Goal: Transaction & Acquisition: Purchase product/service

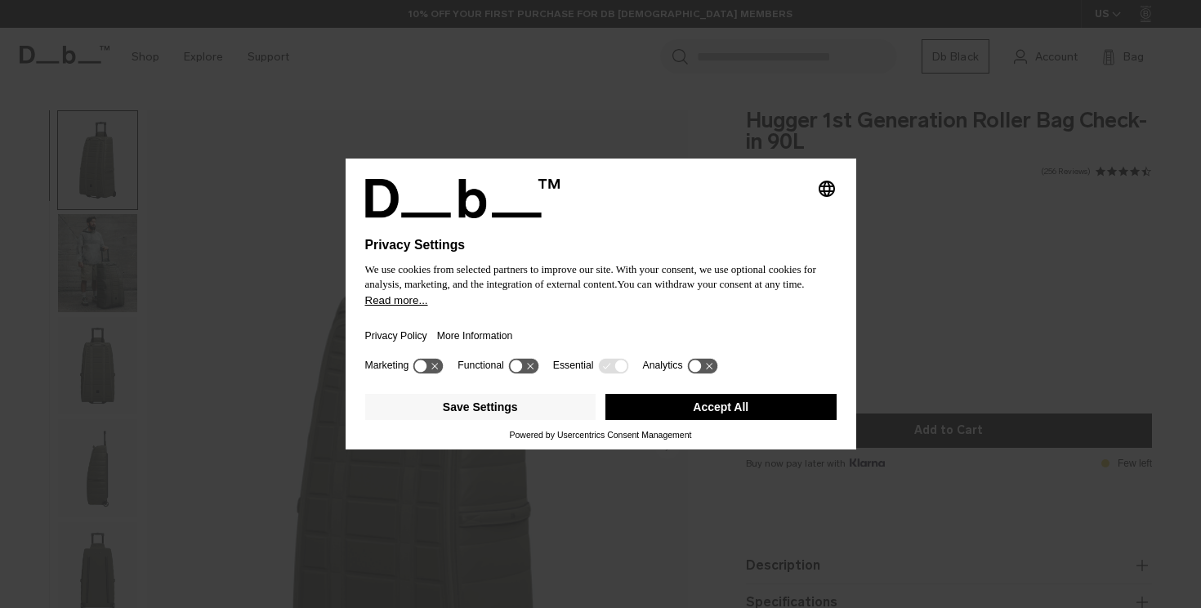
click at [762, 409] on button "Accept All" at bounding box center [721, 407] width 231 height 26
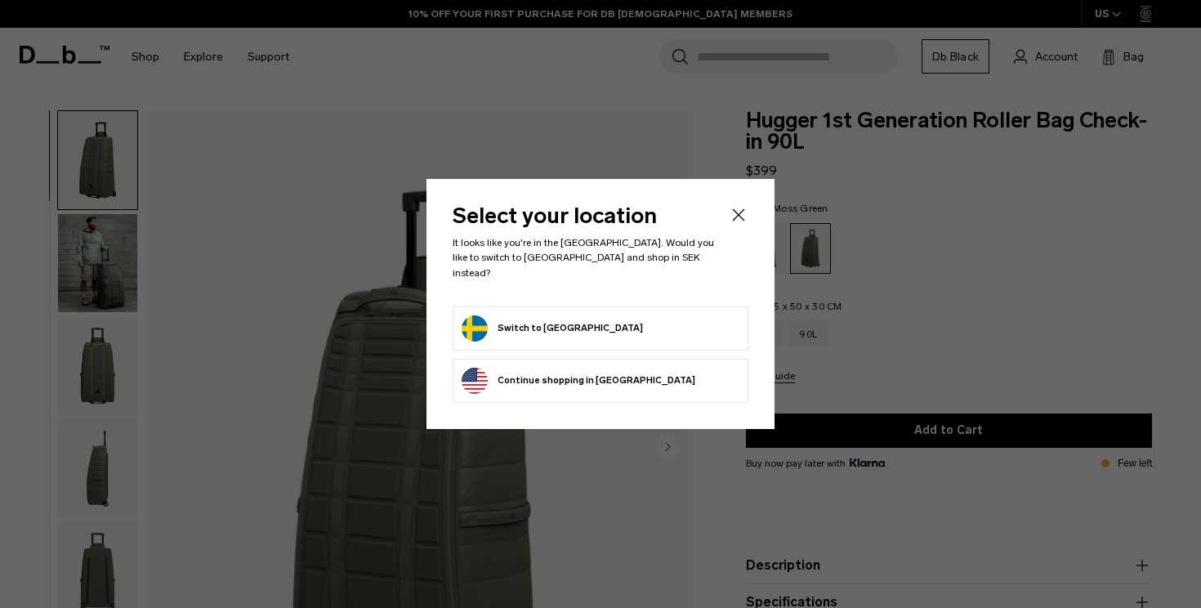
click at [618, 306] on li "Switch to Sweden" at bounding box center [601, 328] width 296 height 44
click at [478, 321] on button "Switch to Sweden" at bounding box center [552, 328] width 181 height 26
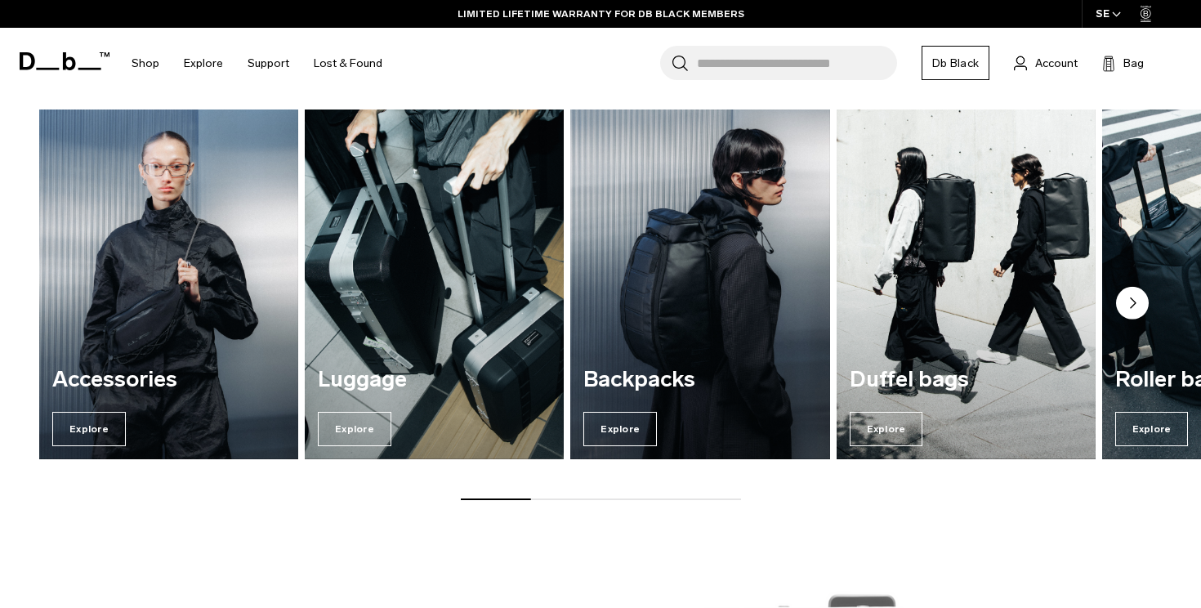
scroll to position [1876, 0]
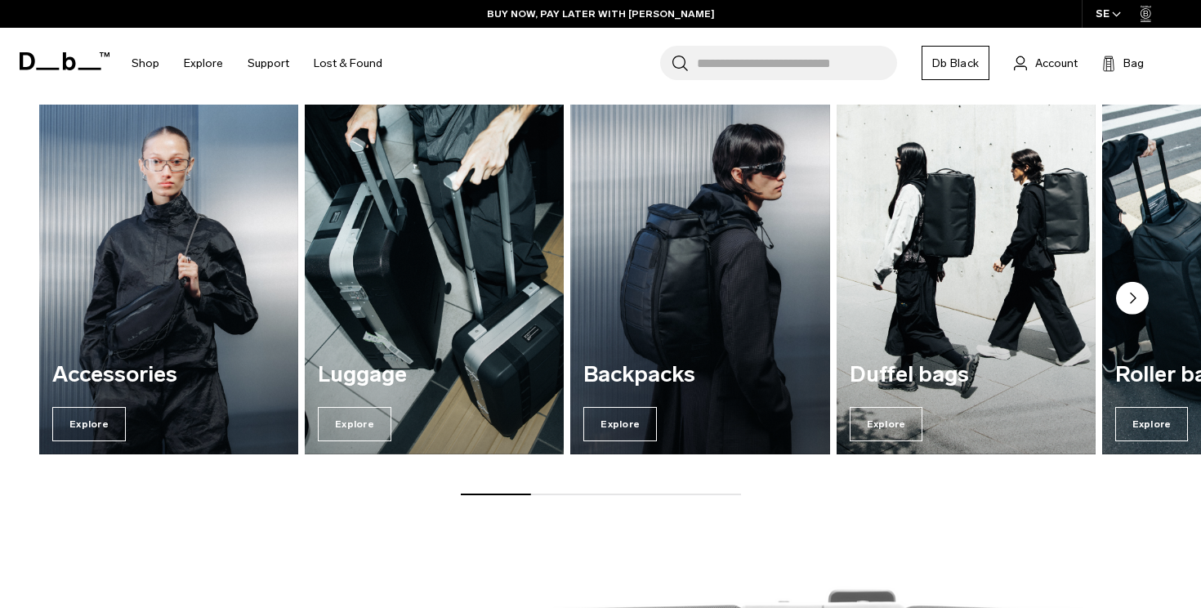
click at [1136, 293] on circle "Next slide" at bounding box center [1132, 298] width 33 height 33
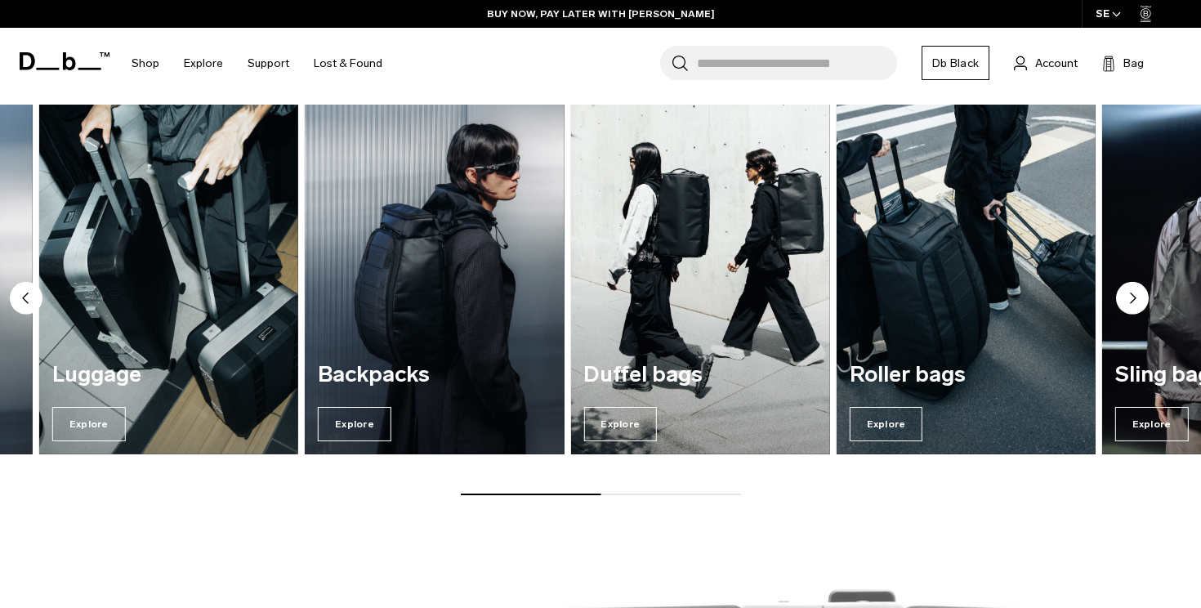
click at [1136, 293] on circle "Next slide" at bounding box center [1132, 298] width 33 height 33
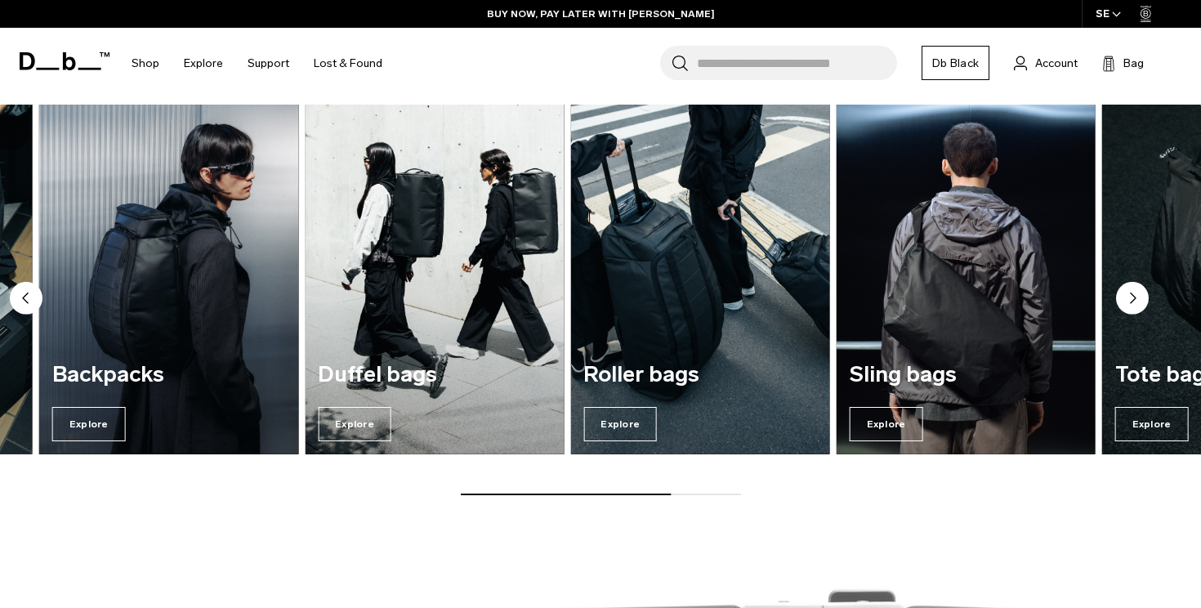
click at [1136, 293] on circle "Next slide" at bounding box center [1132, 298] width 33 height 33
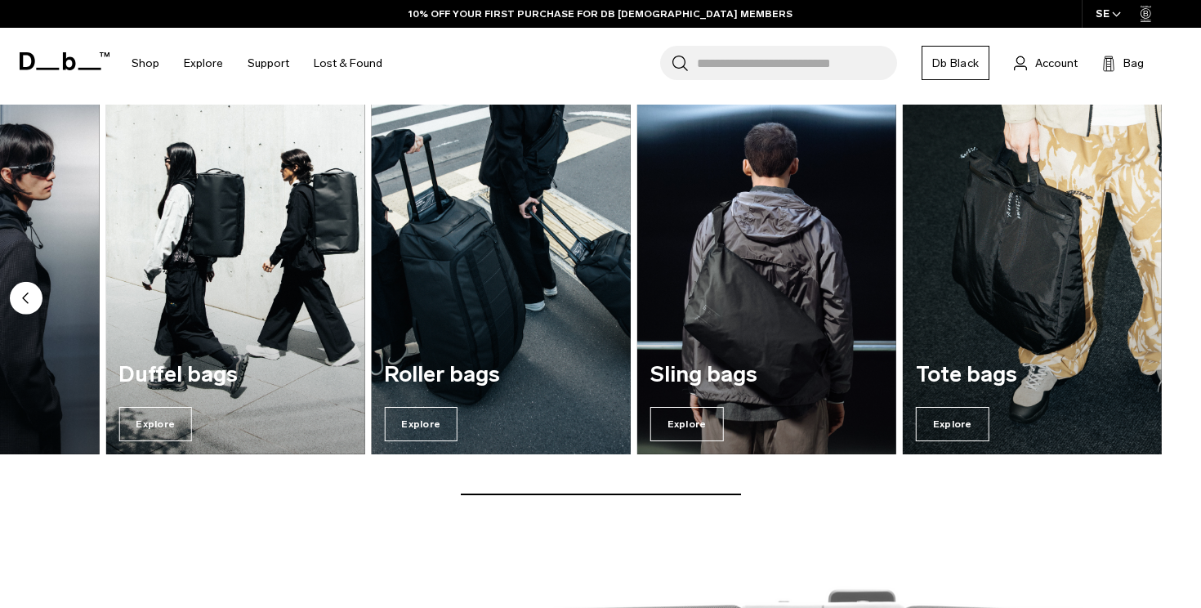
click at [547, 329] on img "5 / 7" at bounding box center [501, 279] width 267 height 360
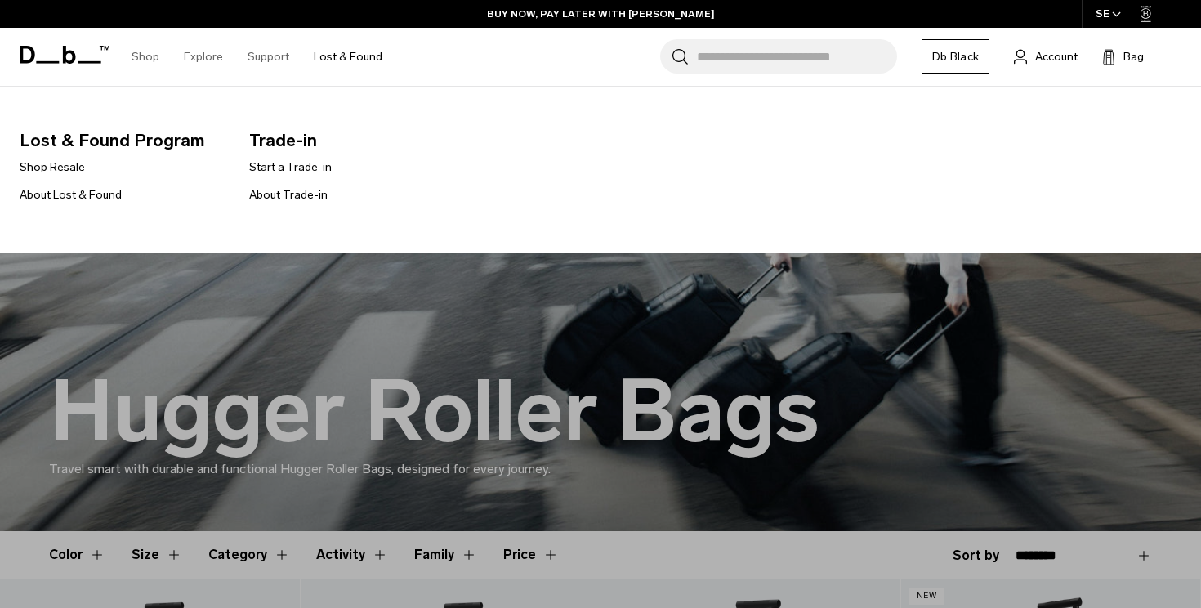
click at [96, 199] on link "About Lost & Found" at bounding box center [71, 194] width 102 height 17
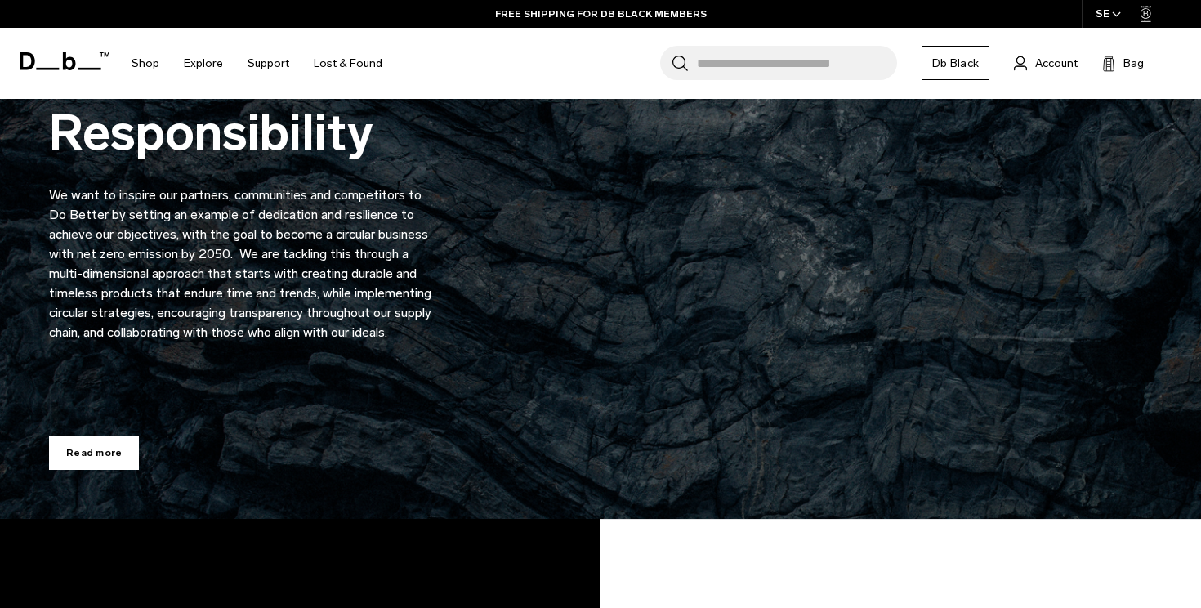
scroll to position [3323, 0]
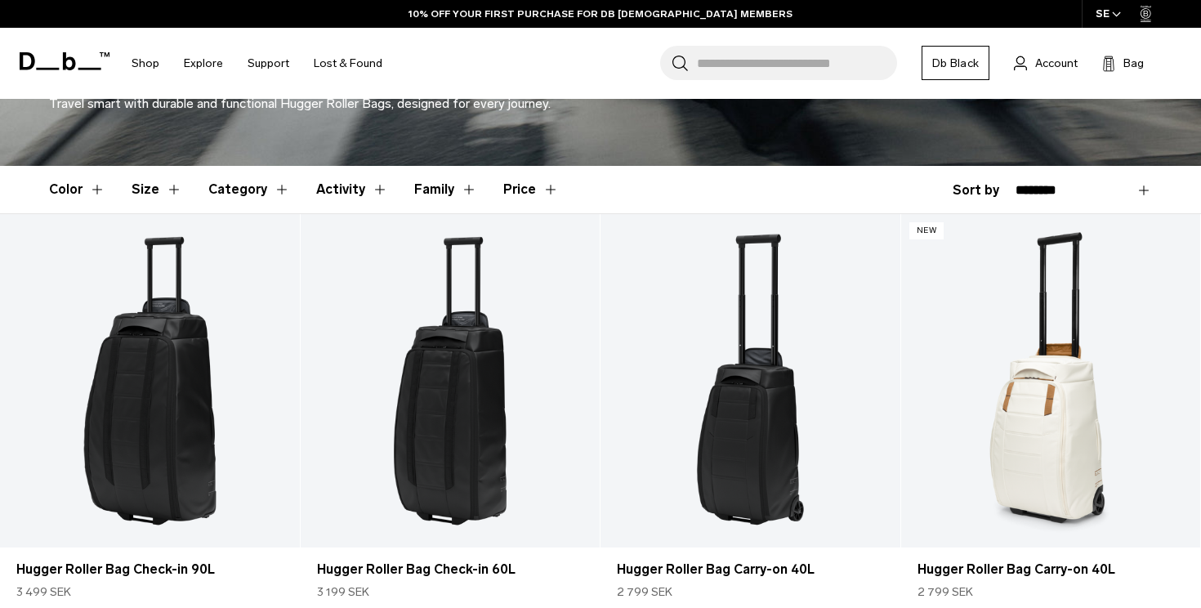
scroll to position [379, 0]
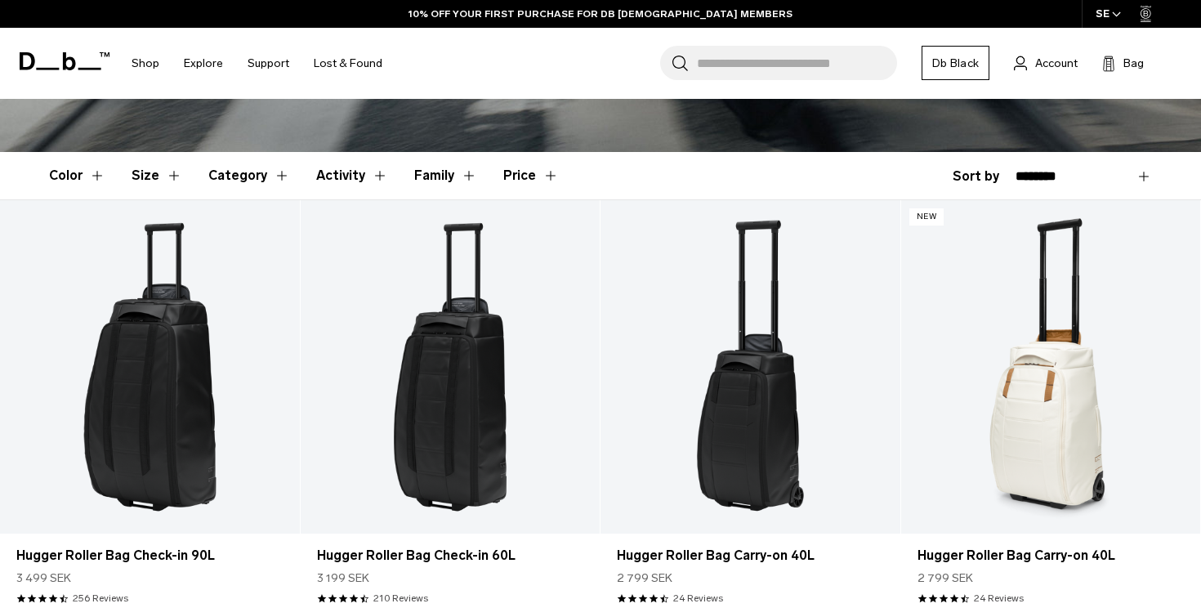
click at [433, 171] on button "Family" at bounding box center [445, 175] width 63 height 47
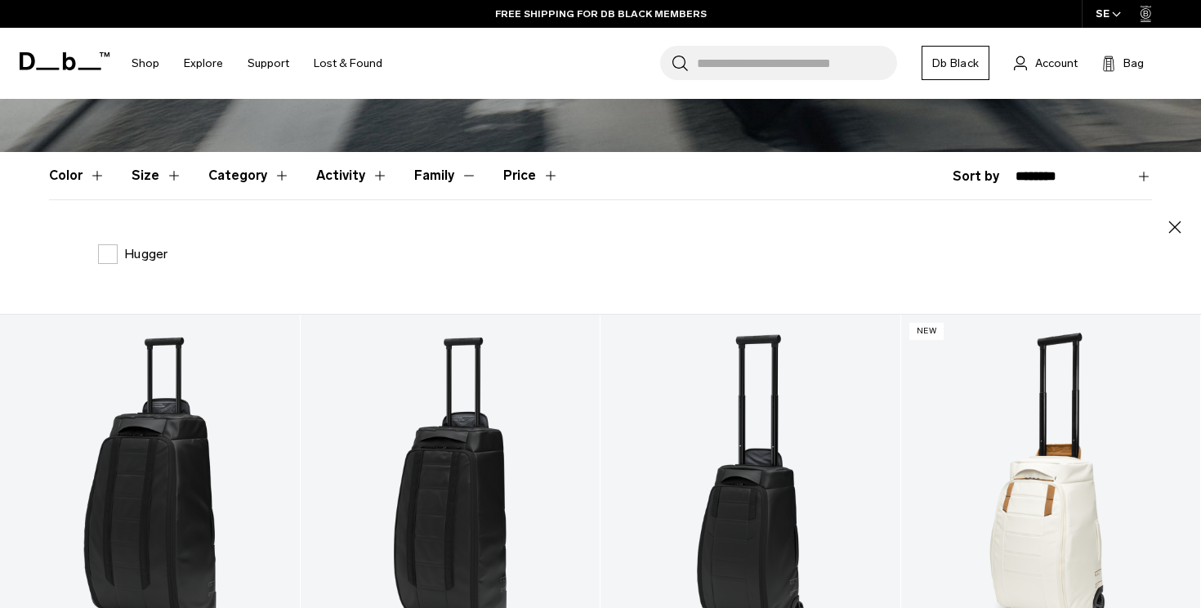
click at [433, 171] on button "Family" at bounding box center [445, 175] width 63 height 47
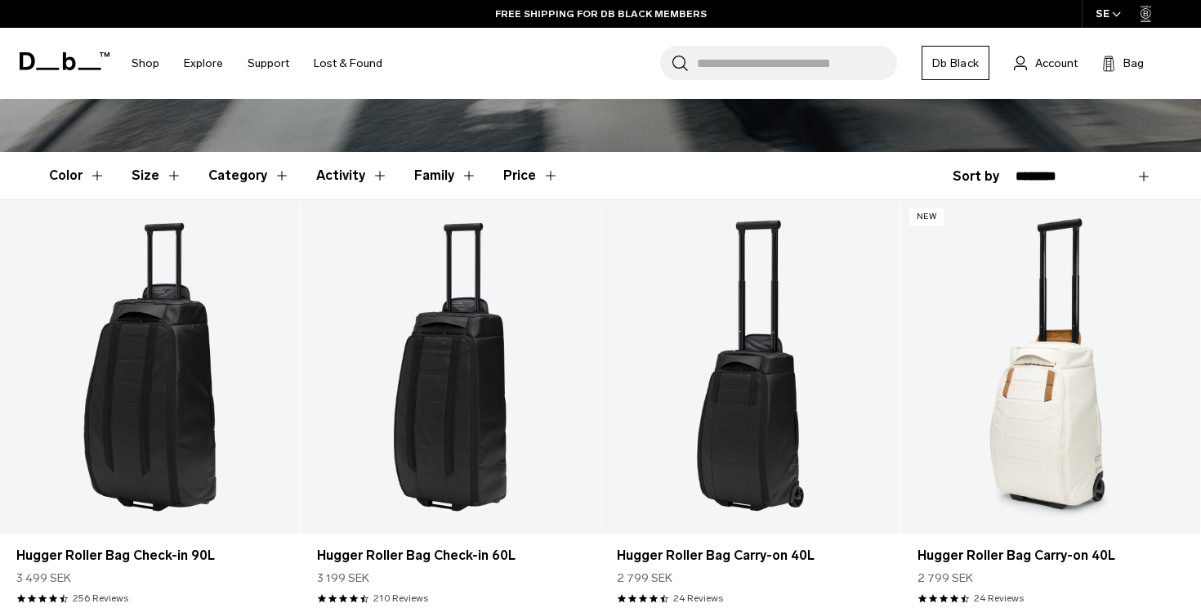
click at [217, 173] on button "Category" at bounding box center [249, 175] width 82 height 47
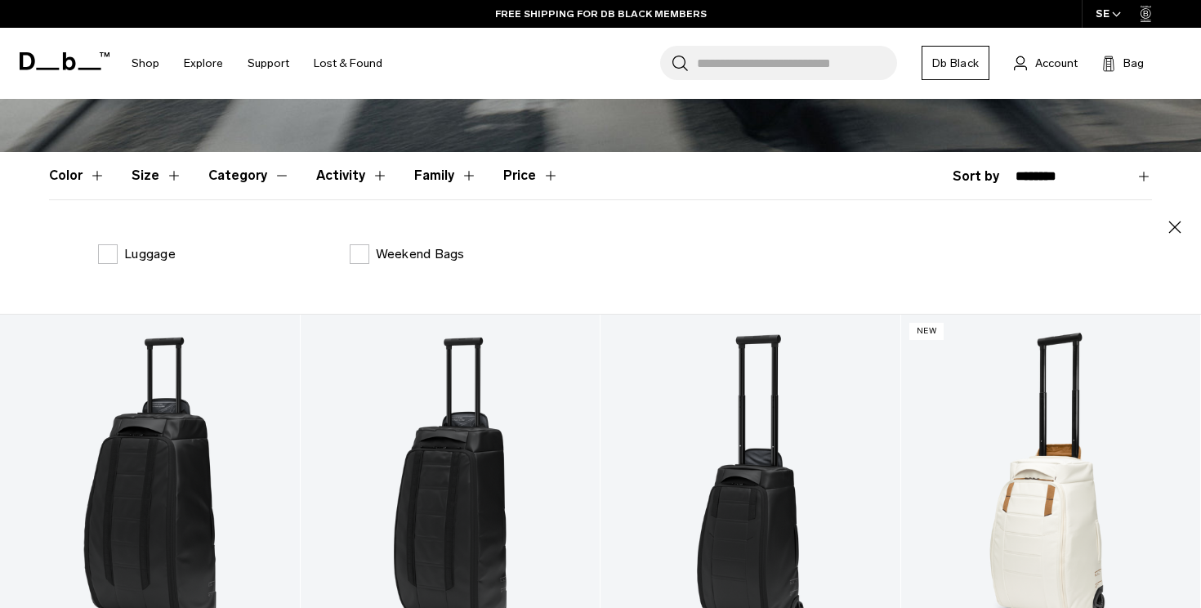
click at [217, 173] on button "Category" at bounding box center [249, 175] width 82 height 47
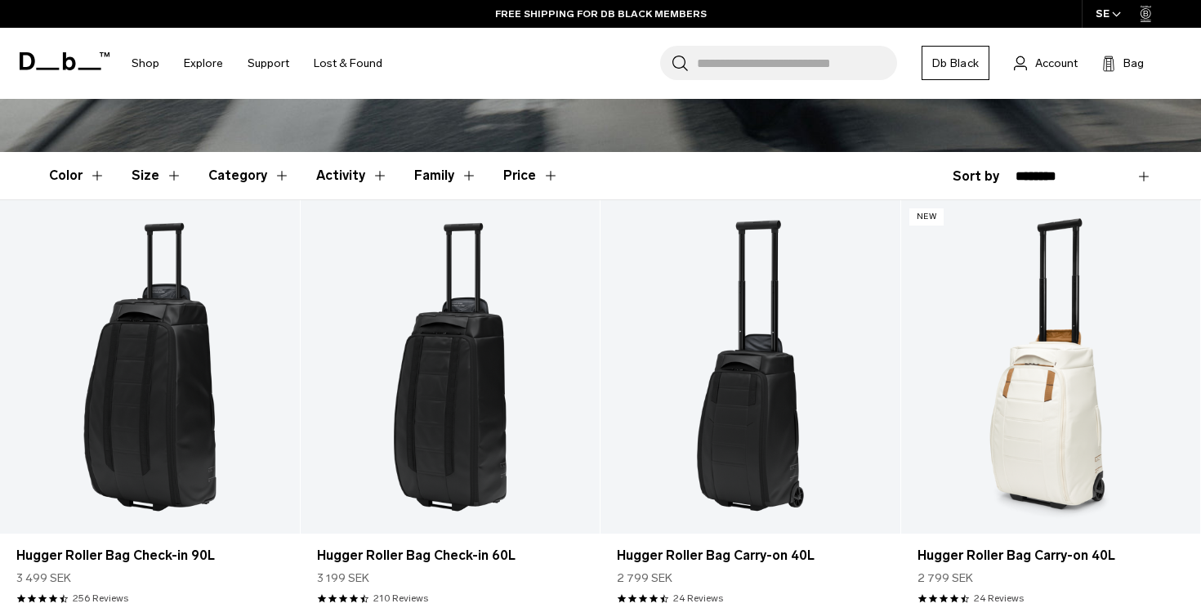
click at [146, 174] on button "Size" at bounding box center [157, 175] width 51 height 47
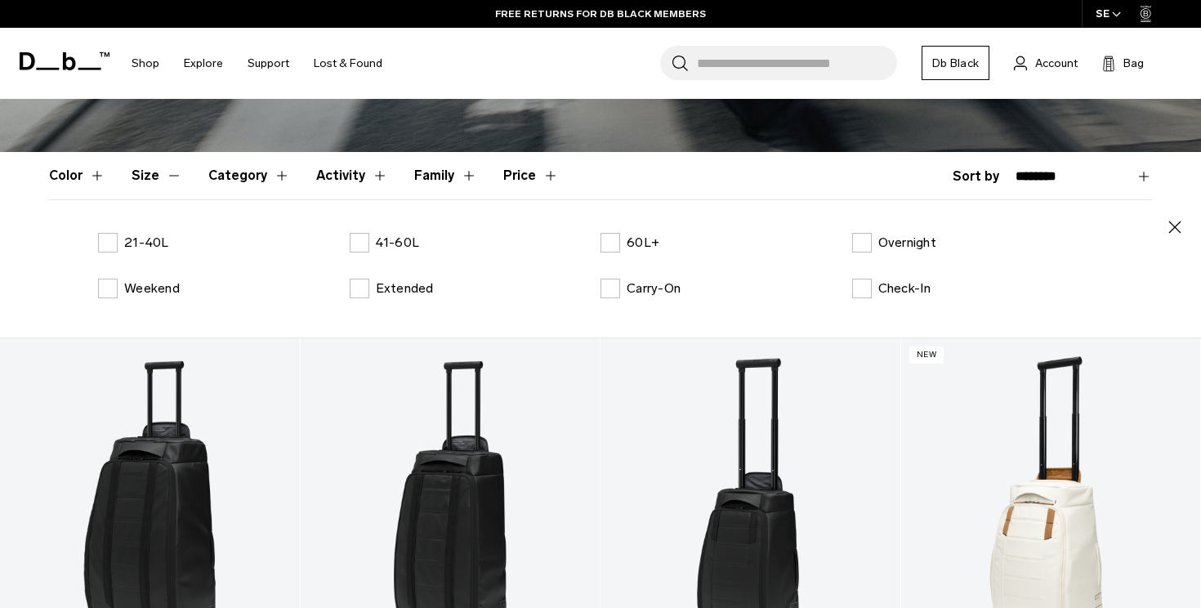
click at [146, 174] on button "Size" at bounding box center [157, 175] width 51 height 47
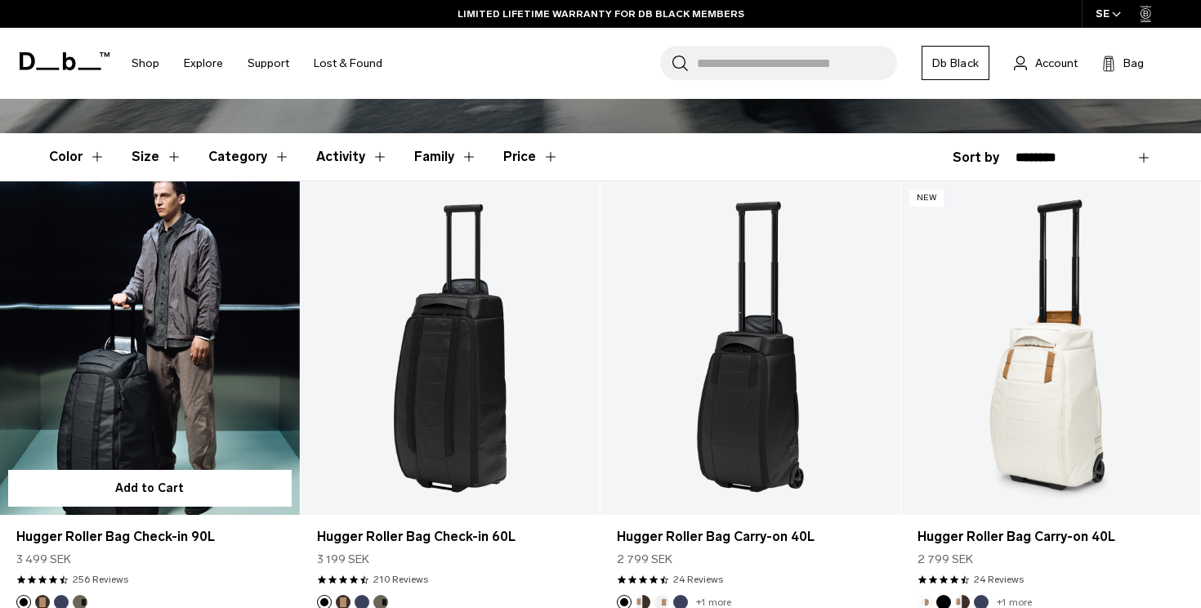
scroll to position [394, 0]
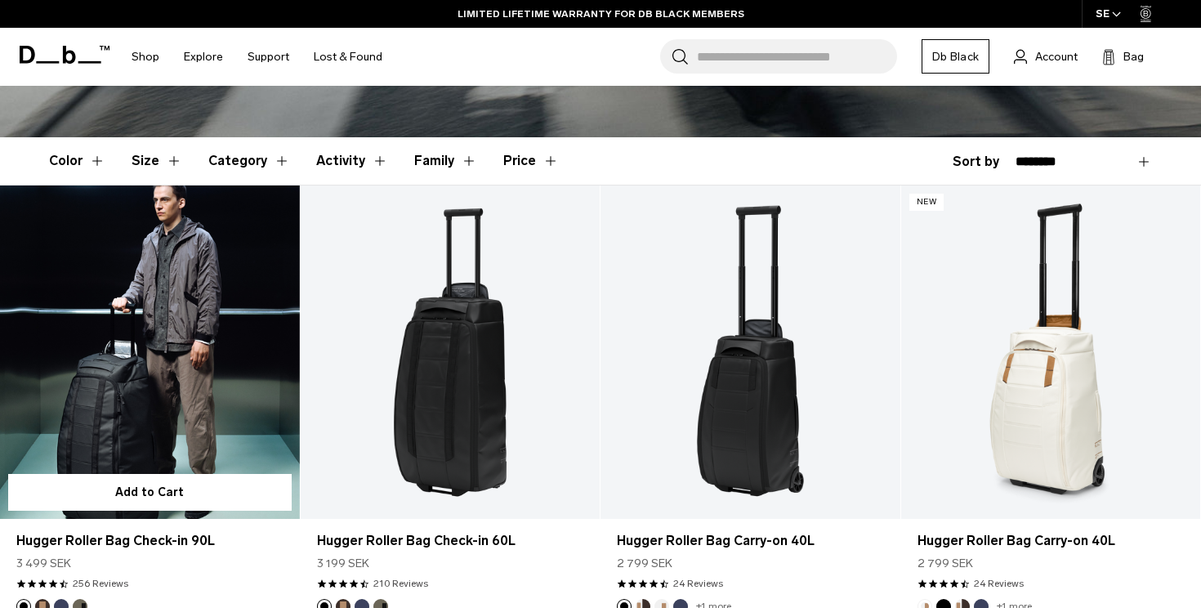
click at [145, 290] on link "Hugger Roller Bag Check-in 90L" at bounding box center [150, 351] width 300 height 333
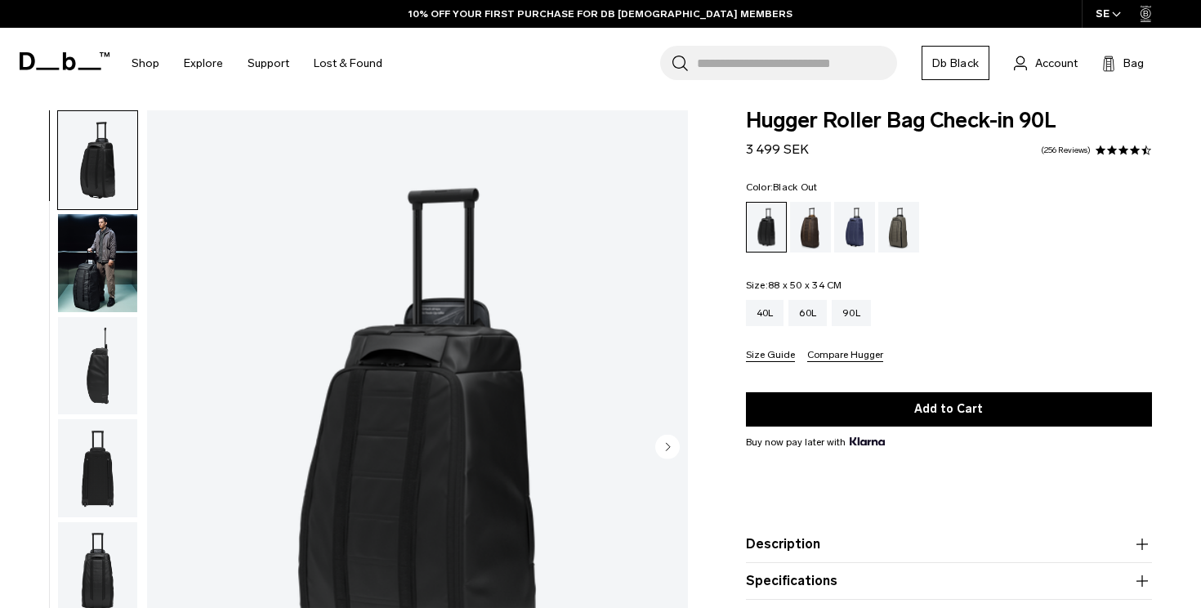
scroll to position [180, 0]
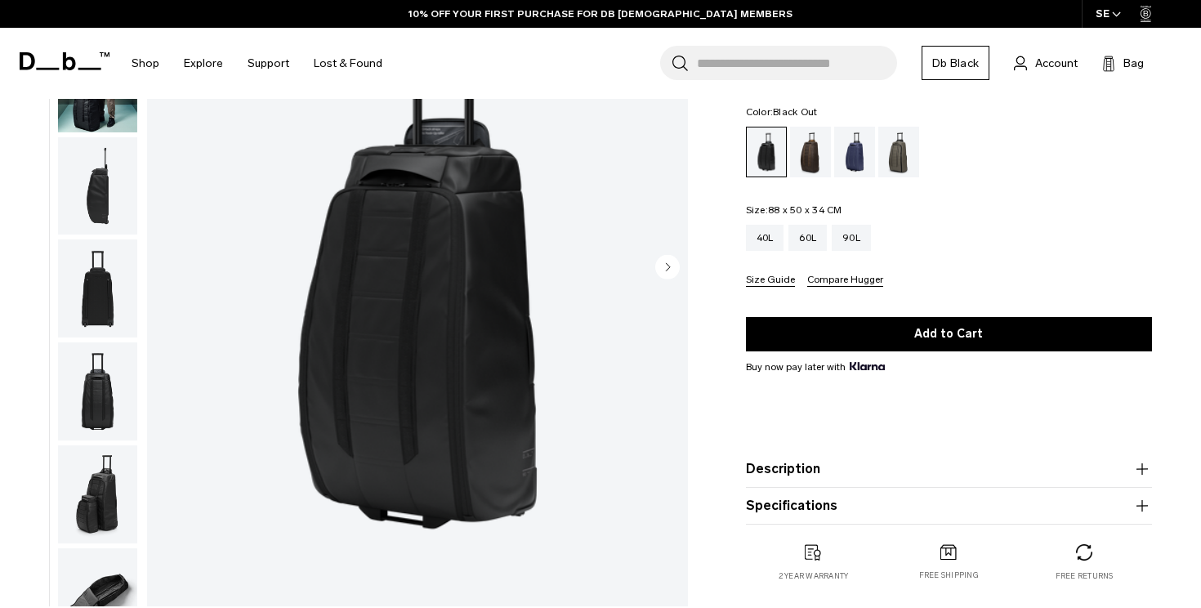
click at [903, 479] on product-accordion "Description Stylish wheeled luggage for adventurous travelers. The redesign fea…" at bounding box center [949, 469] width 406 height 37
click at [828, 476] on button "Description" at bounding box center [949, 469] width 406 height 20
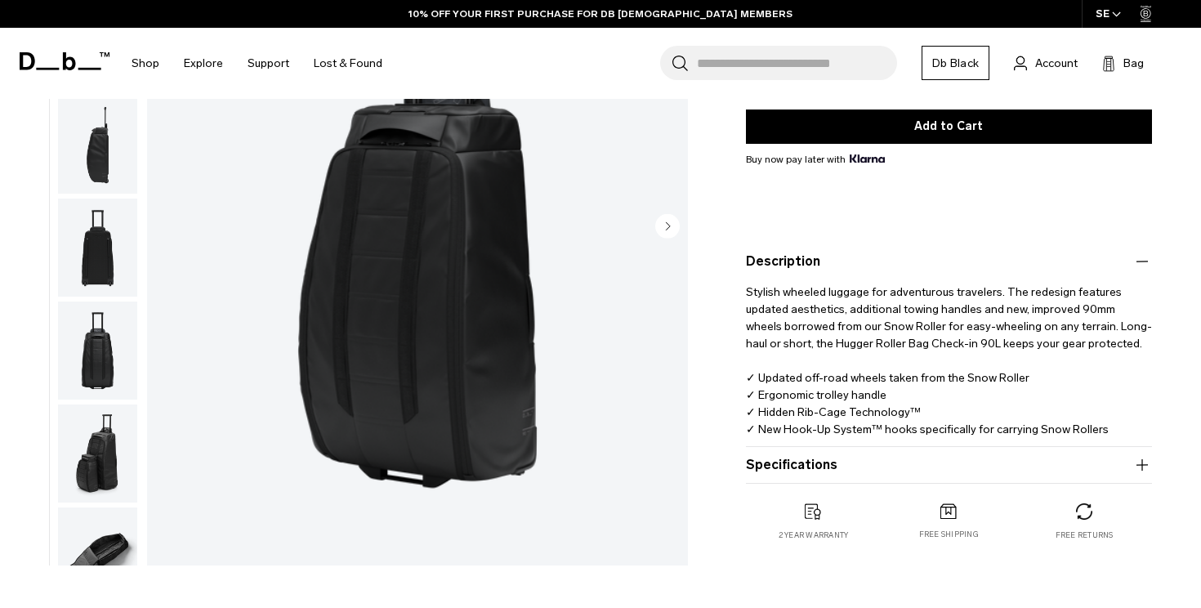
scroll to position [284, 0]
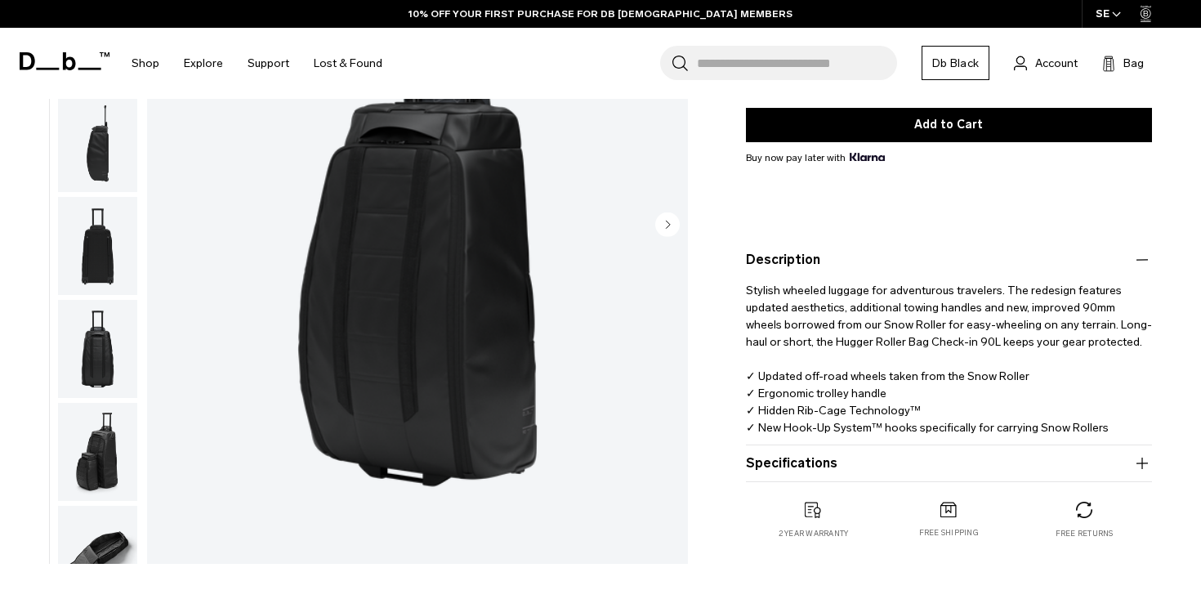
click at [813, 466] on button "Specifications" at bounding box center [949, 464] width 406 height 20
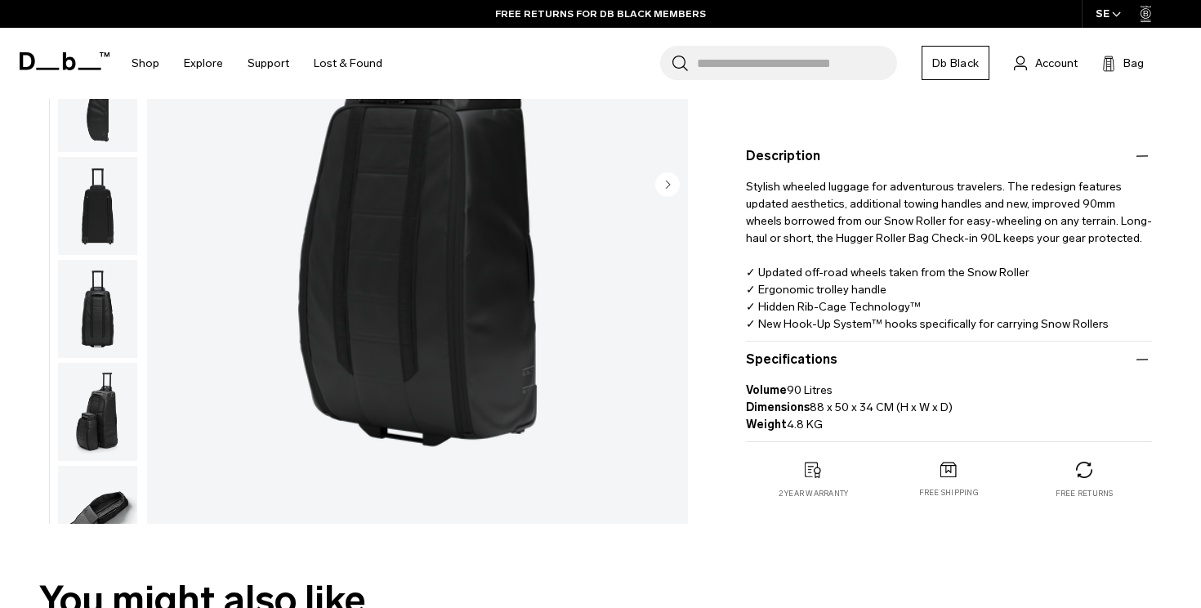
scroll to position [390, 0]
